Goal: Find specific page/section: Find specific page/section

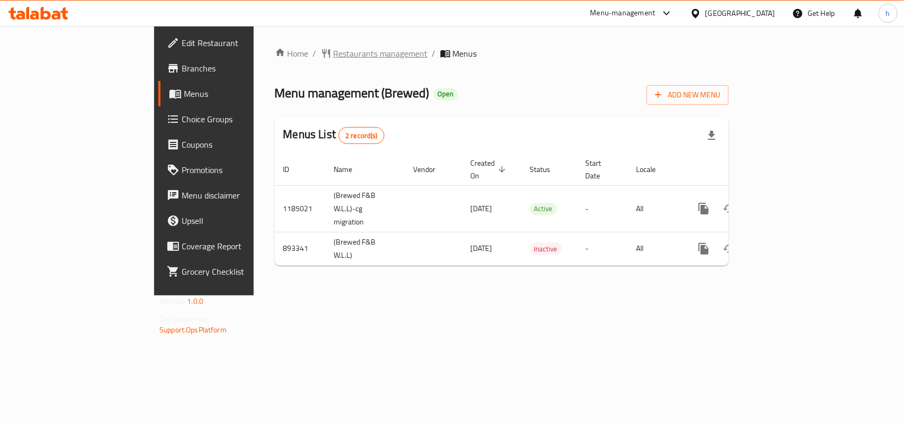
click at [333, 59] on span "Restaurants management" at bounding box center [380, 53] width 94 height 13
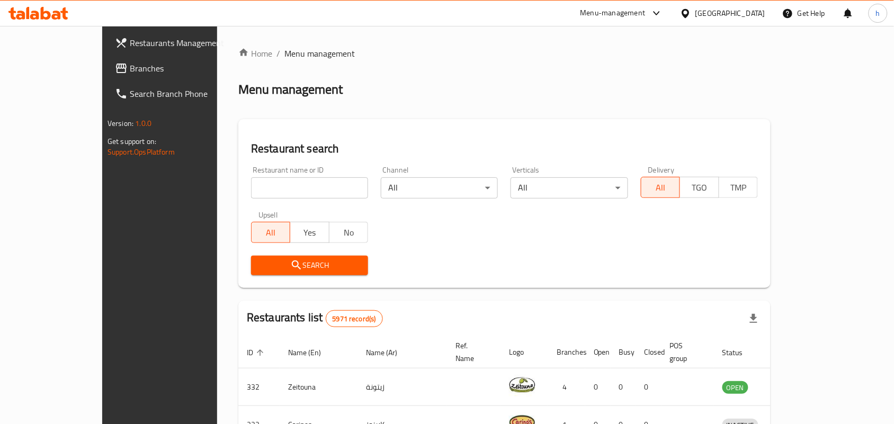
click at [251, 182] on input "search" at bounding box center [309, 187] width 117 height 21
paste input "658021"
type input "658021"
click at [259, 265] on span "Search" at bounding box center [309, 265] width 100 height 13
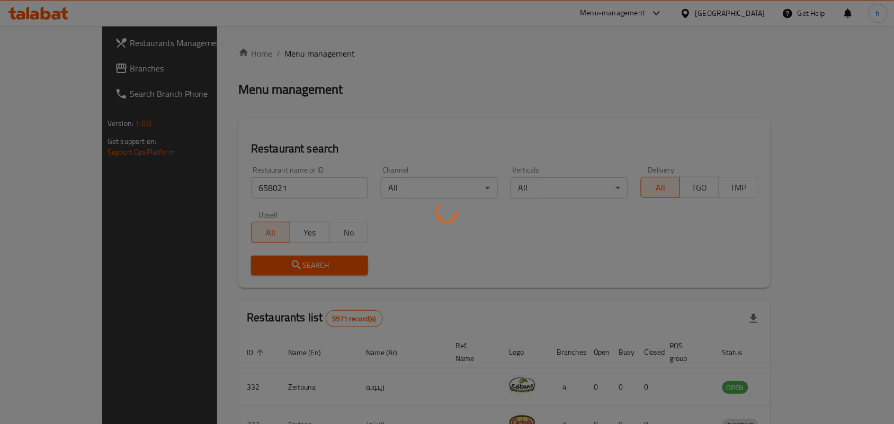
scroll to position [28, 0]
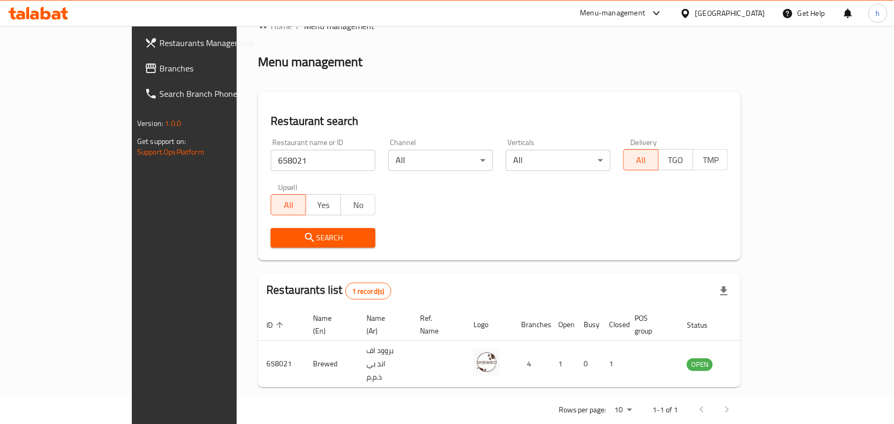
click at [732, 5] on div "[GEOGRAPHIC_DATA]" at bounding box center [722, 13] width 102 height 25
click at [736, 20] on div "[GEOGRAPHIC_DATA]" at bounding box center [722, 13] width 102 height 25
click at [740, 13] on div "[GEOGRAPHIC_DATA]" at bounding box center [730, 13] width 70 height 12
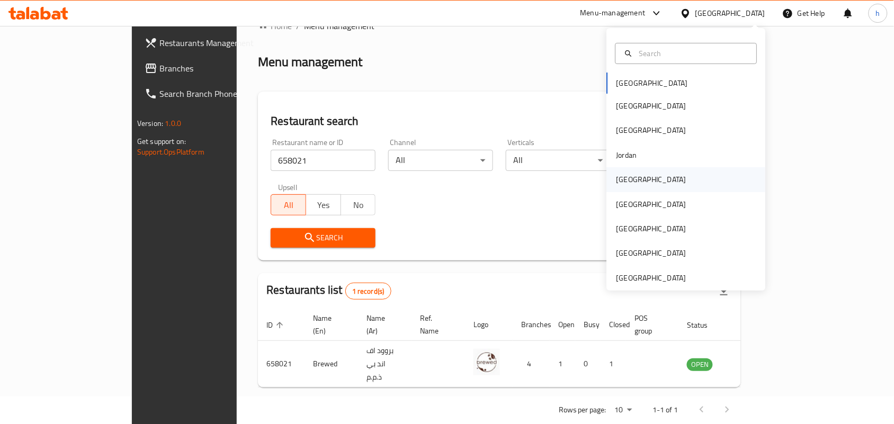
click at [639, 183] on div "[GEOGRAPHIC_DATA]" at bounding box center [686, 179] width 159 height 24
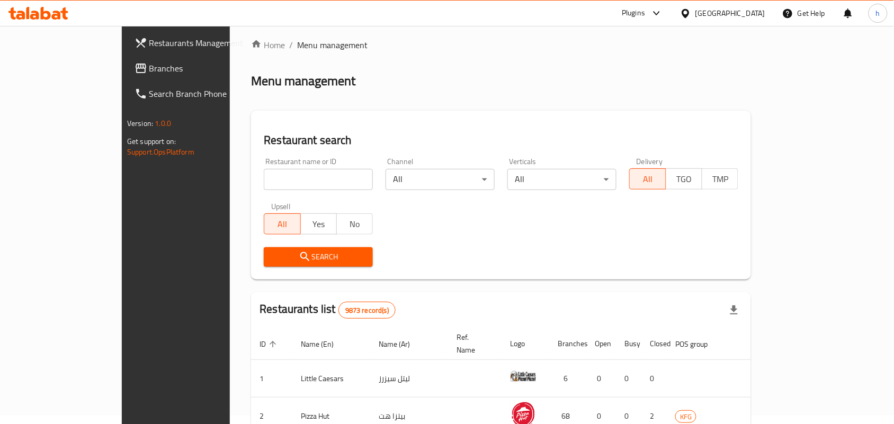
scroll to position [28, 0]
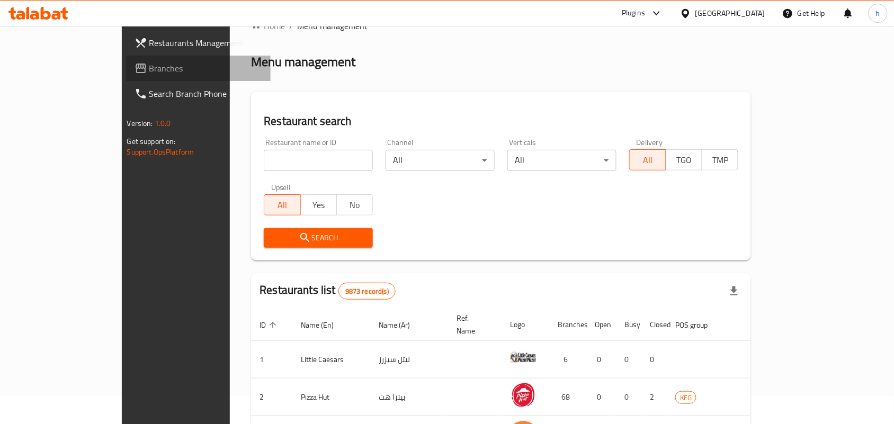
click at [149, 73] on span "Branches" at bounding box center [205, 68] width 113 height 13
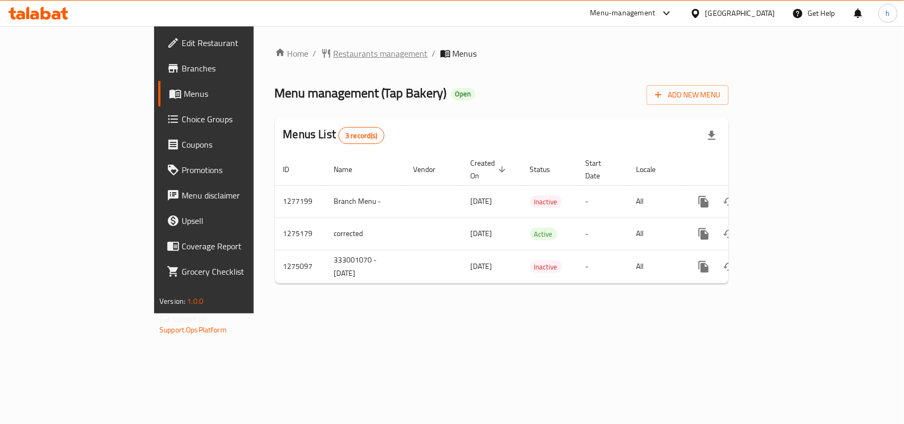
click at [333, 56] on span "Restaurants management" at bounding box center [380, 53] width 94 height 13
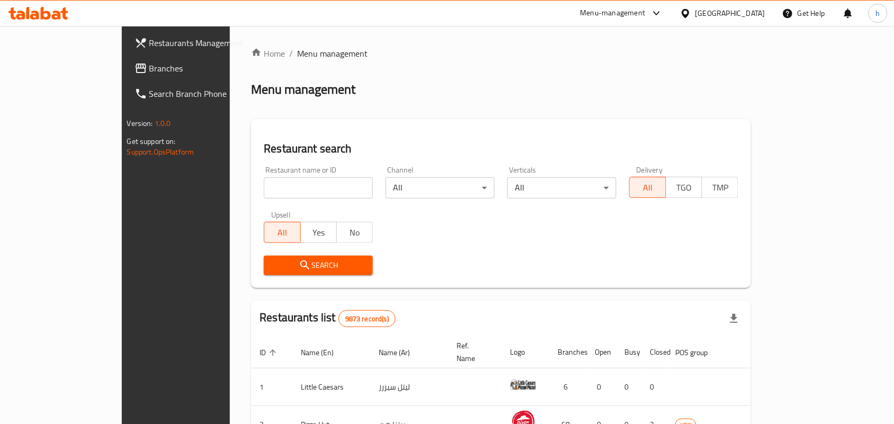
click at [276, 184] on input "search" at bounding box center [318, 187] width 109 height 21
paste input "691490"
type input "691490"
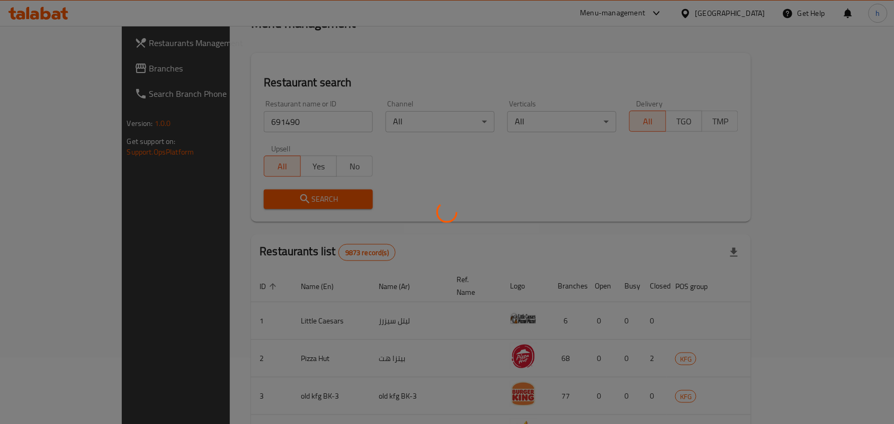
scroll to position [28, 0]
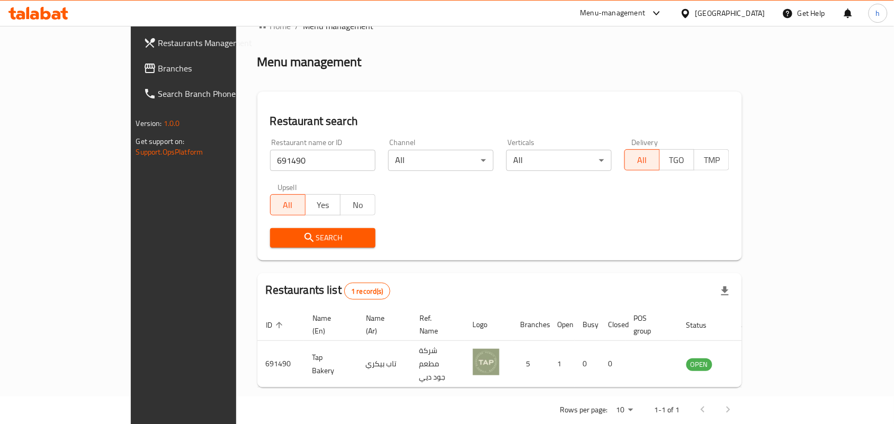
click at [695, 13] on div at bounding box center [687, 13] width 15 height 12
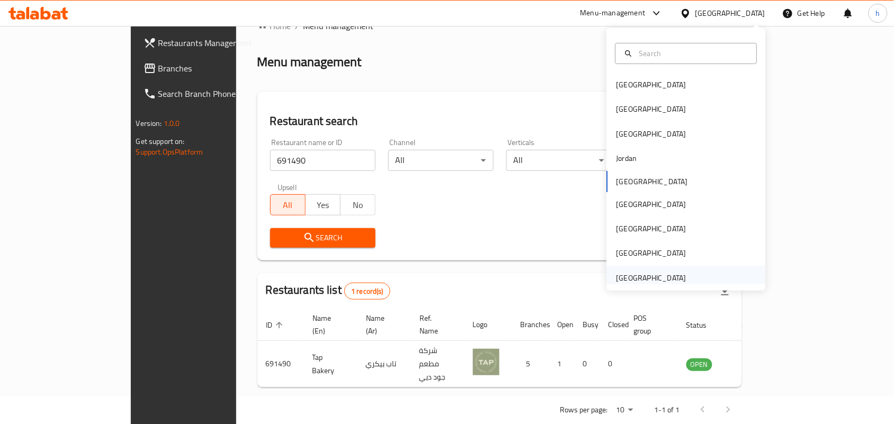
click at [644, 279] on div "[GEOGRAPHIC_DATA]" at bounding box center [651, 278] width 70 height 12
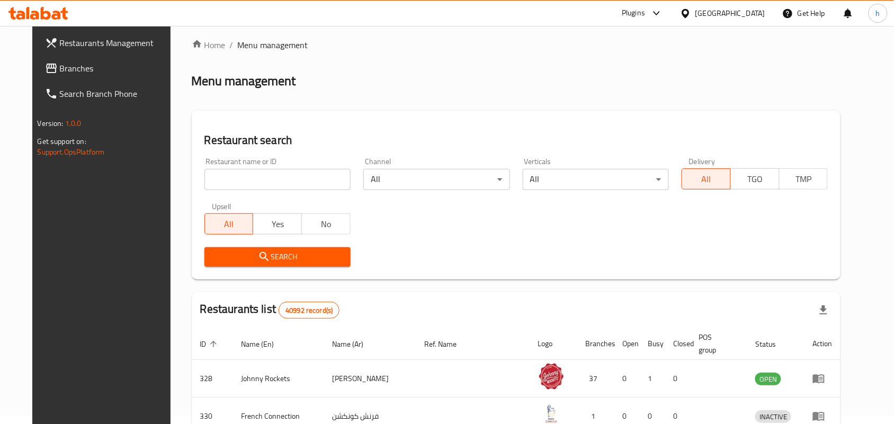
scroll to position [28, 0]
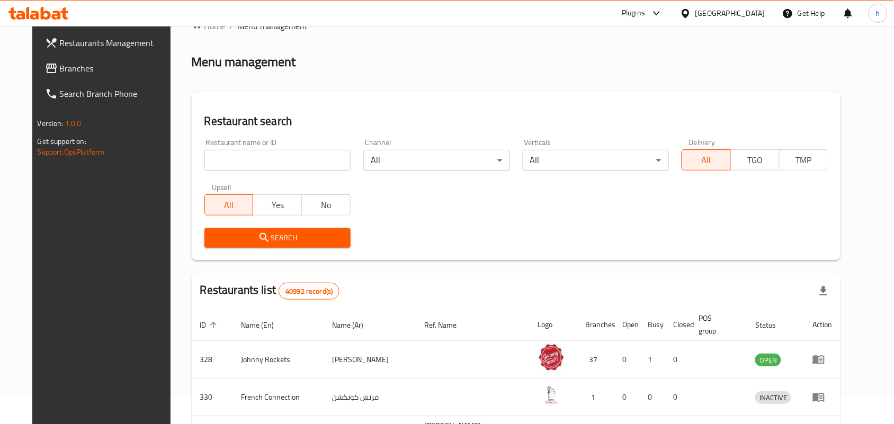
click at [70, 66] on span "Branches" at bounding box center [116, 68] width 113 height 13
